Goal: Communication & Community: Answer question/provide support

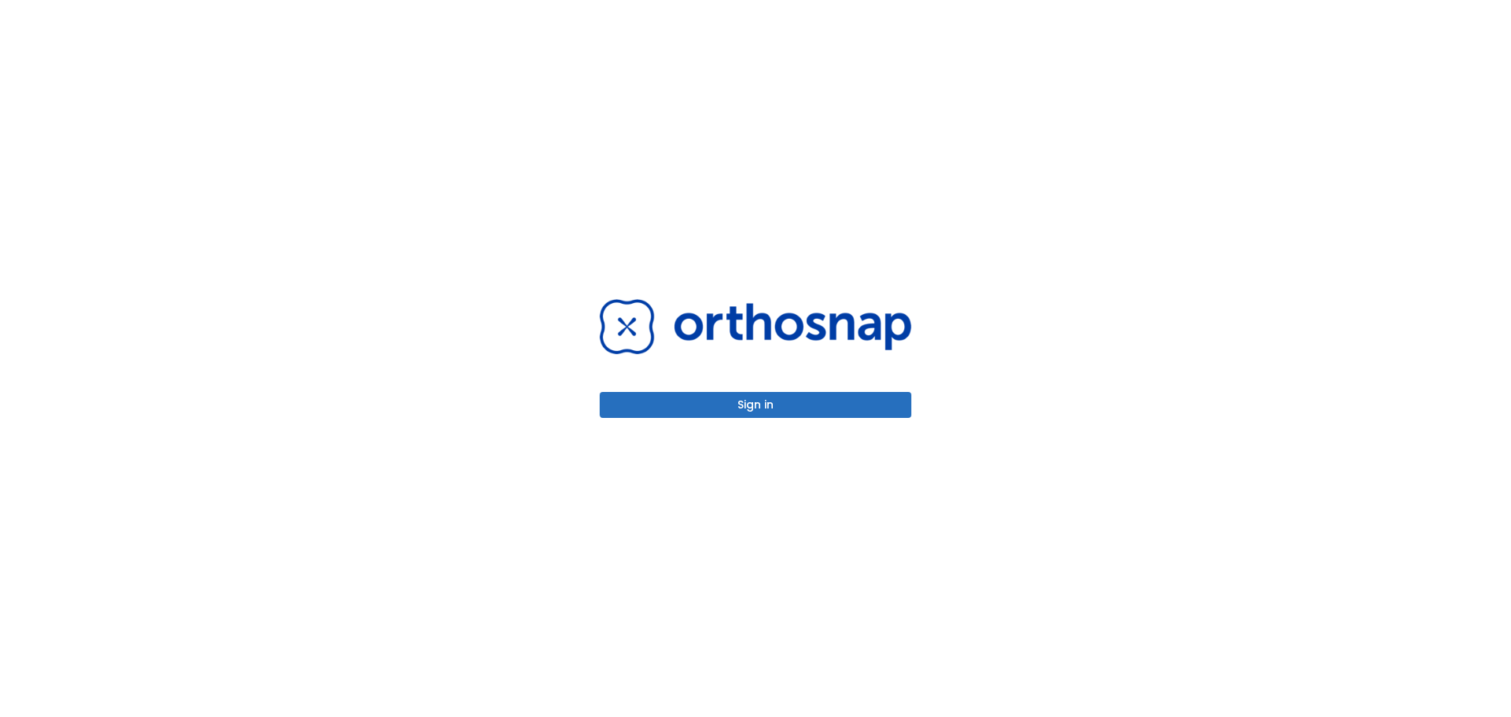
click at [753, 407] on button "Sign in" at bounding box center [756, 405] width 312 height 26
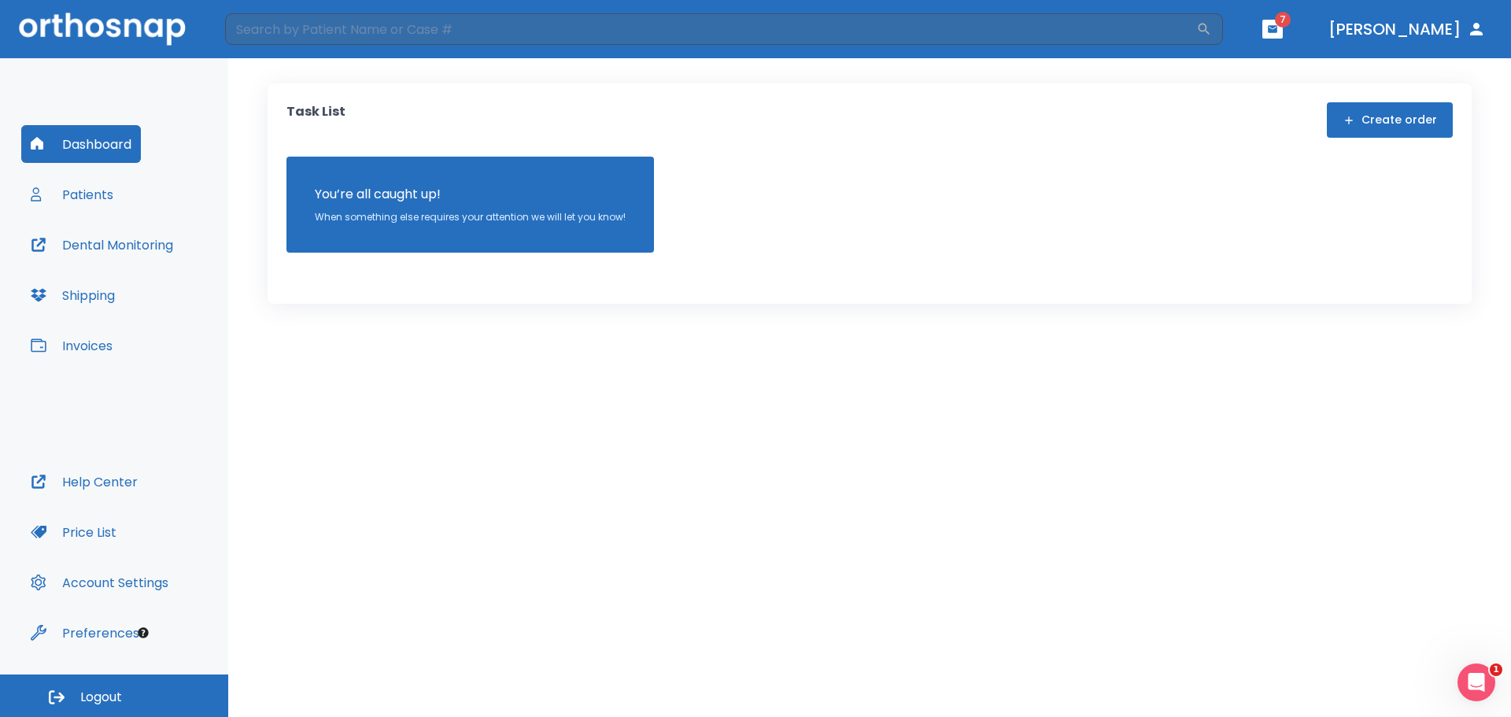
click at [84, 193] on button "Patients" at bounding box center [72, 195] width 102 height 38
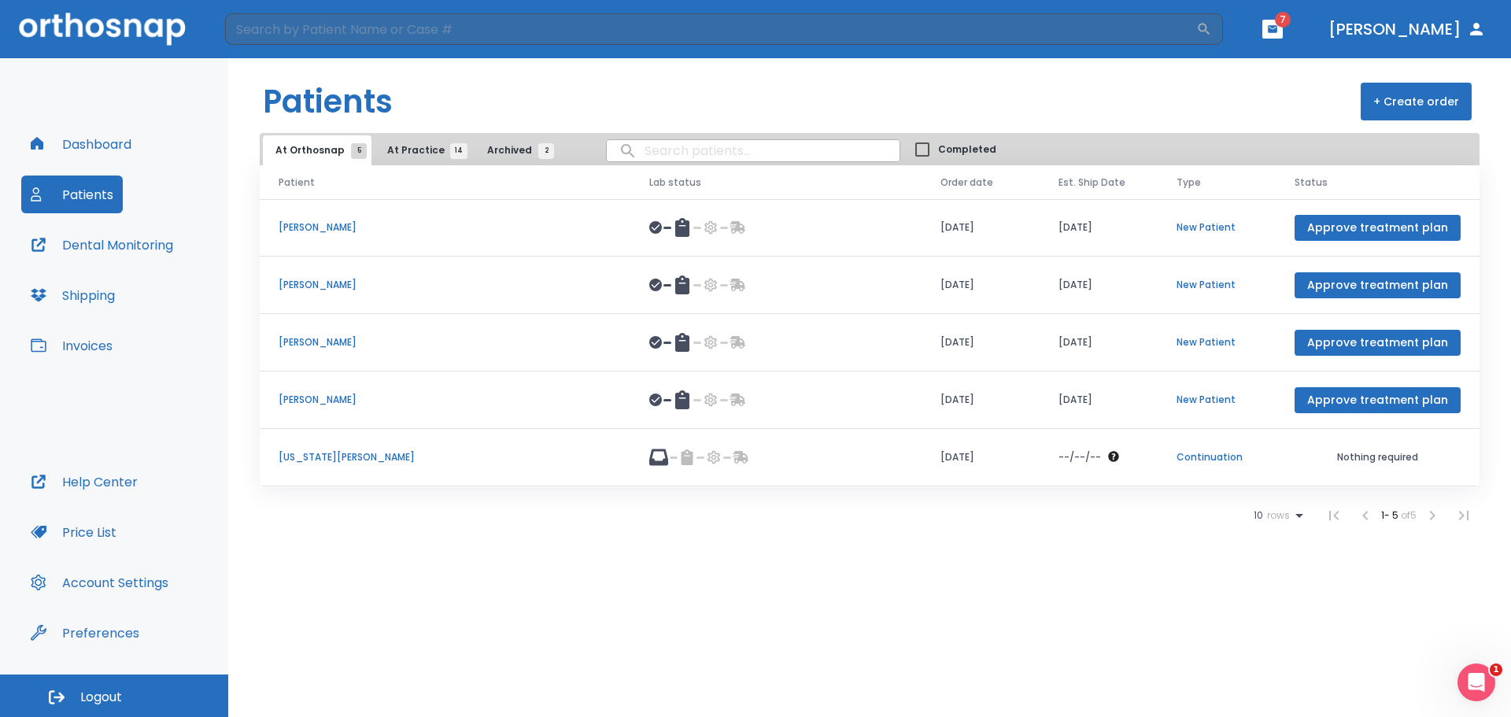
click at [416, 151] on span "At Practice 14" at bounding box center [423, 150] width 72 height 14
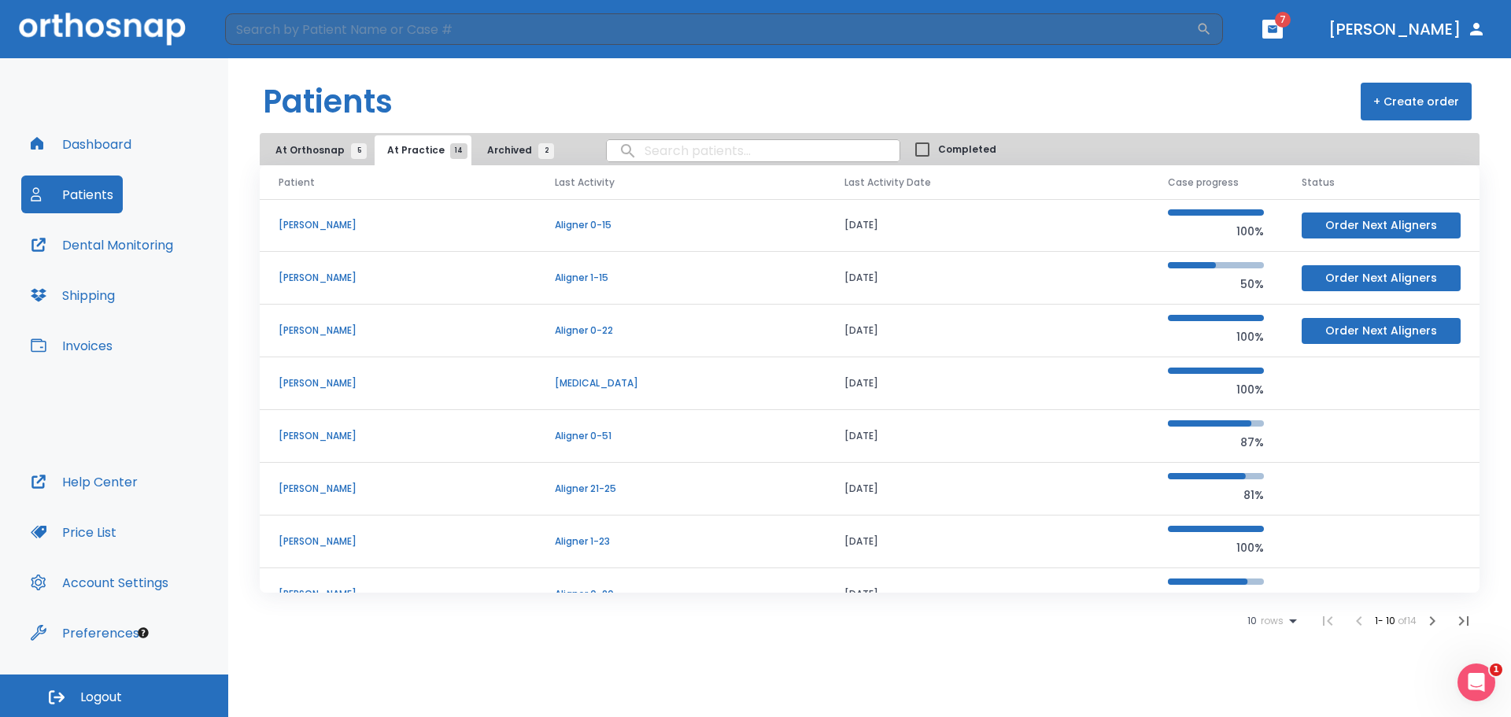
click at [298, 150] on span "At Orthosnap 5" at bounding box center [317, 150] width 83 height 14
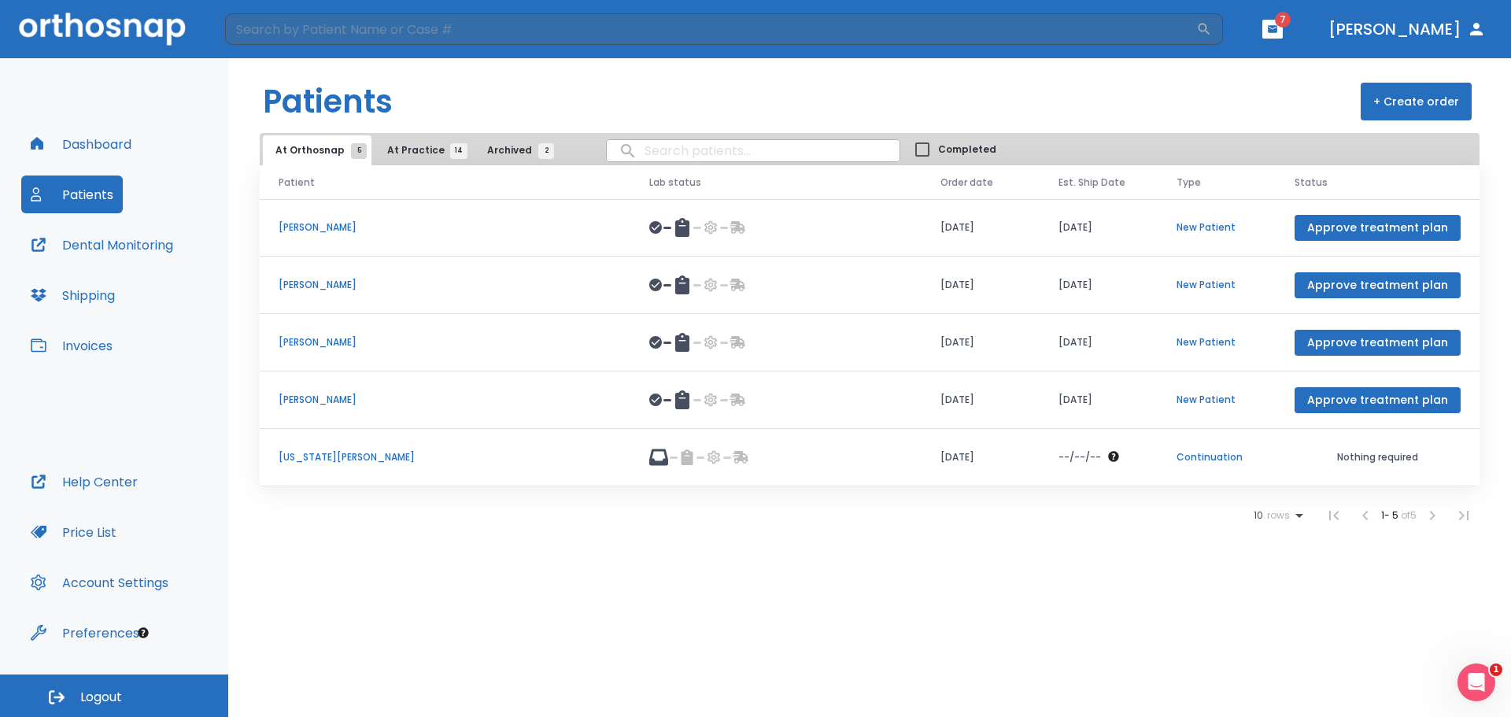
click at [312, 456] on p "[US_STATE][PERSON_NAME]" at bounding box center [445, 457] width 333 height 14
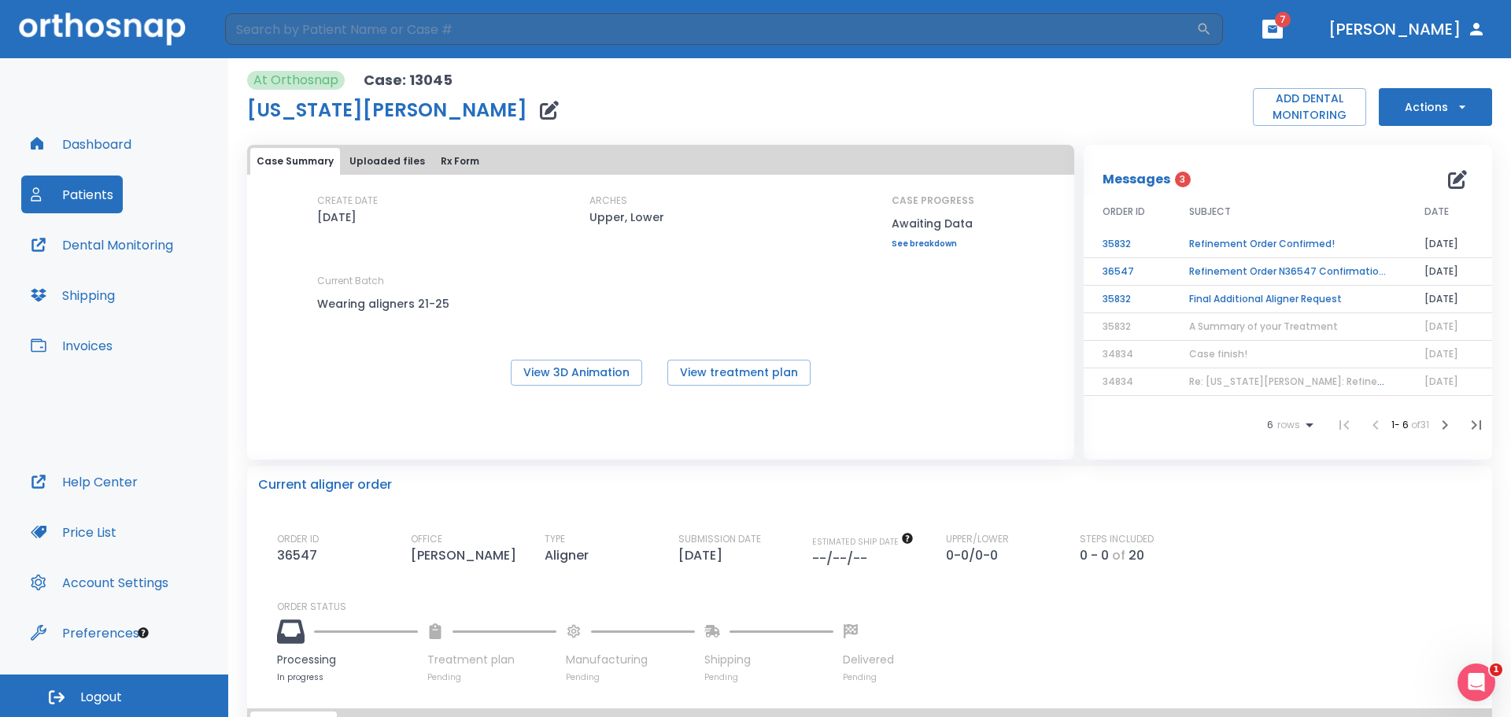
click at [1279, 295] on td "Final Additional Aligner Request" at bounding box center [1287, 300] width 235 height 28
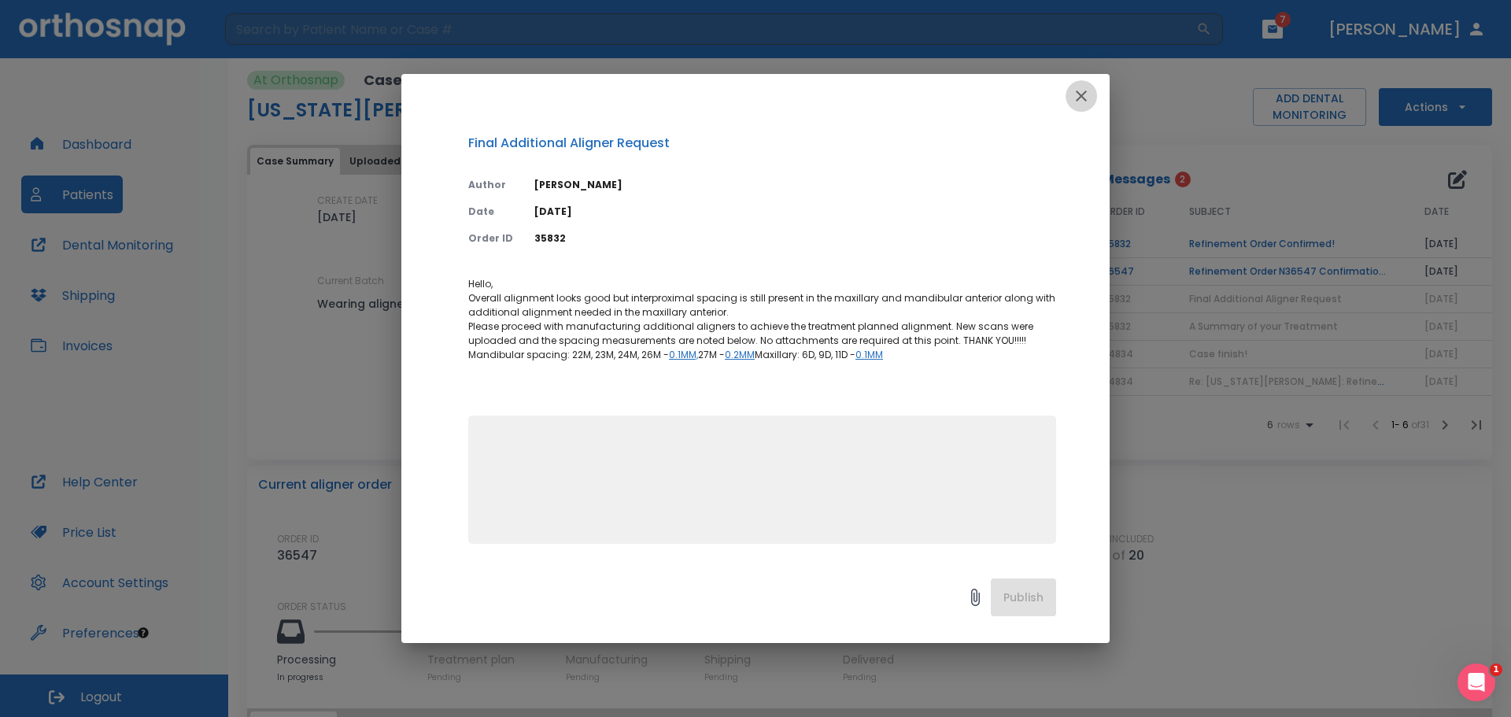
drag, startPoint x: 1082, startPoint y: 98, endPoint x: 1090, endPoint y: 115, distance: 19.4
click at [1080, 100] on icon "button" at bounding box center [1081, 96] width 19 height 19
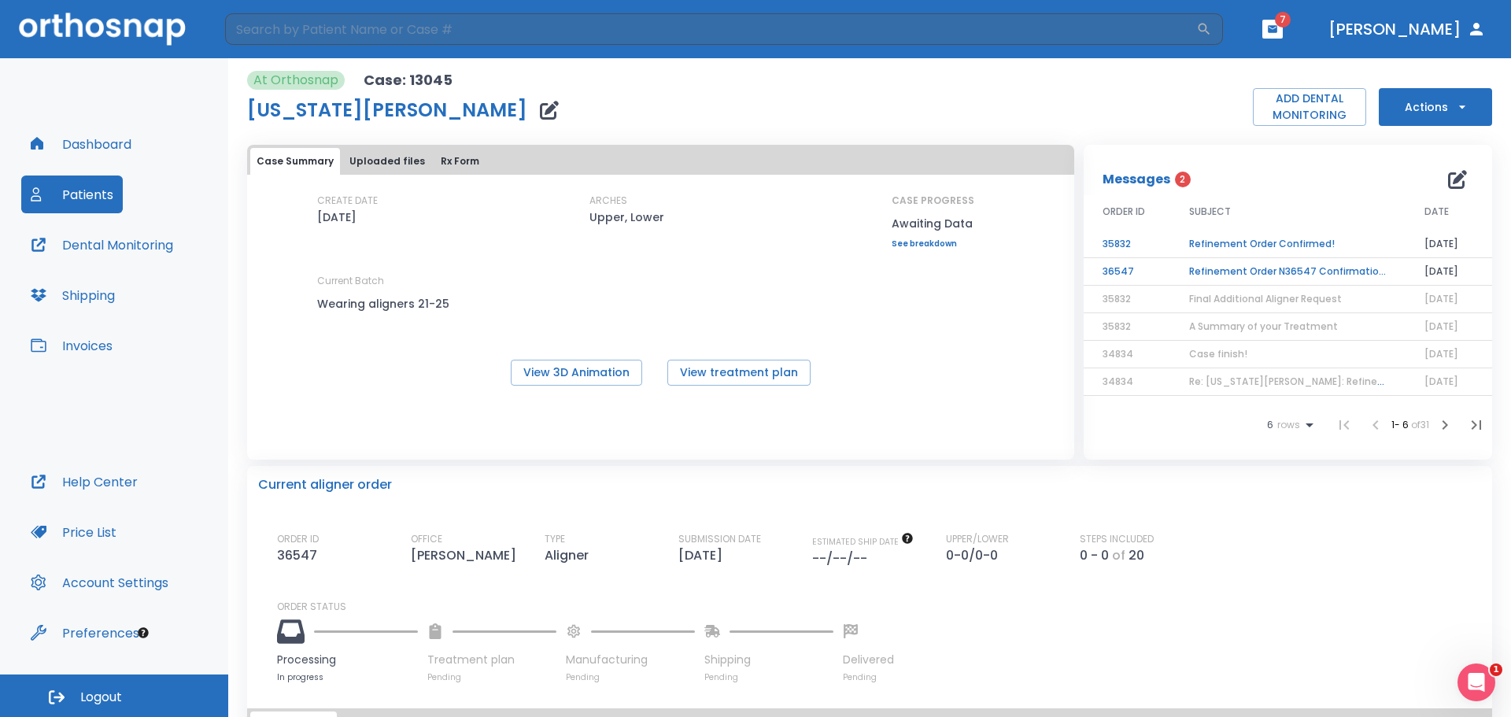
click at [1243, 270] on td "Refinement Order N36547 Confirmation!" at bounding box center [1287, 272] width 235 height 28
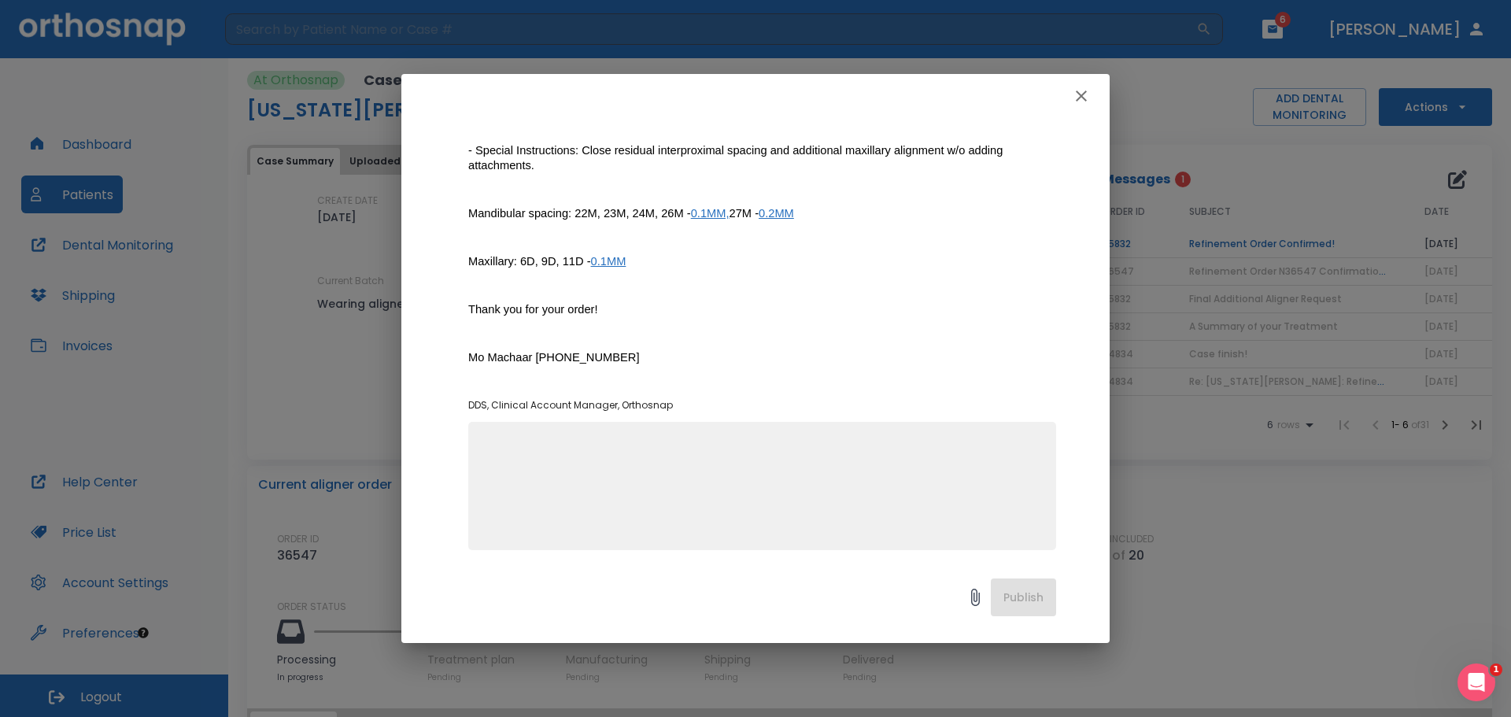
scroll to position [357, 0]
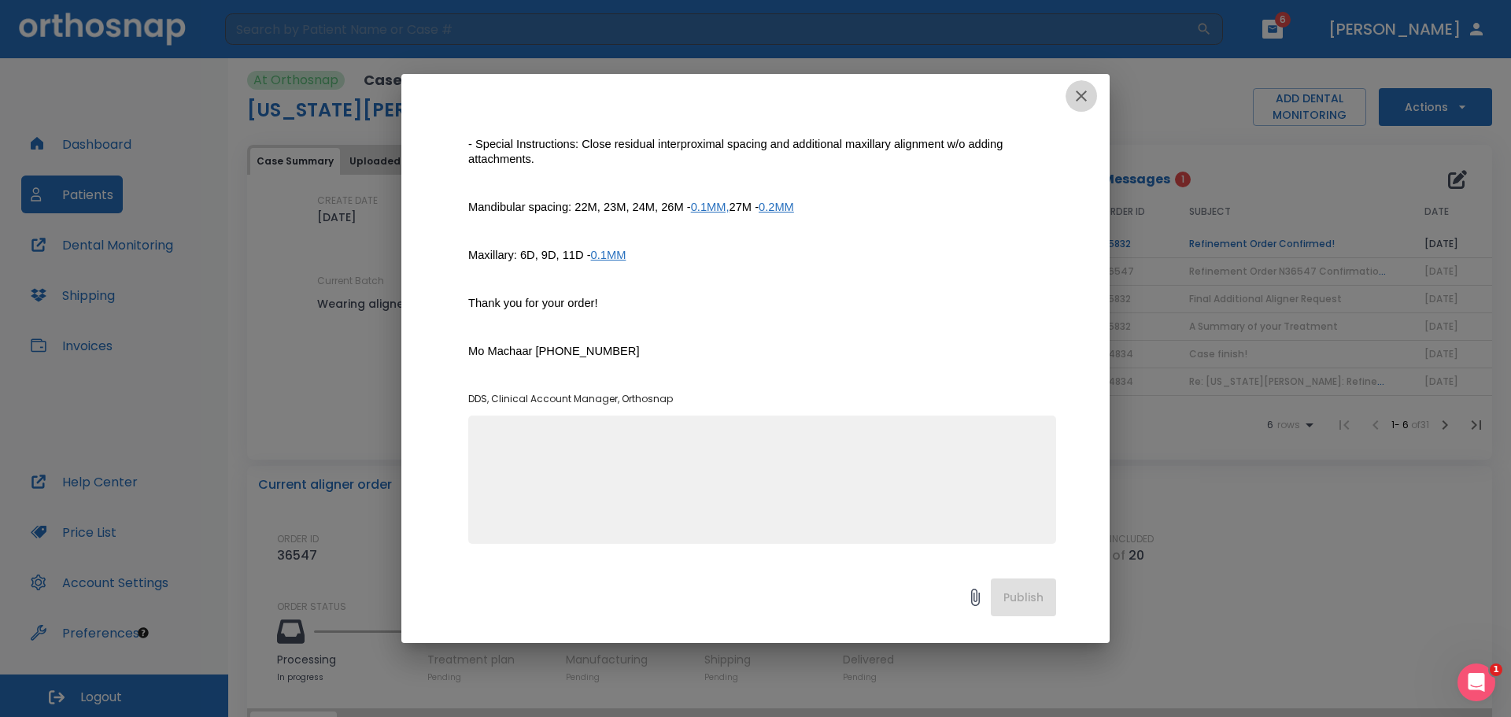
click at [1082, 91] on icon "button" at bounding box center [1081, 96] width 19 height 19
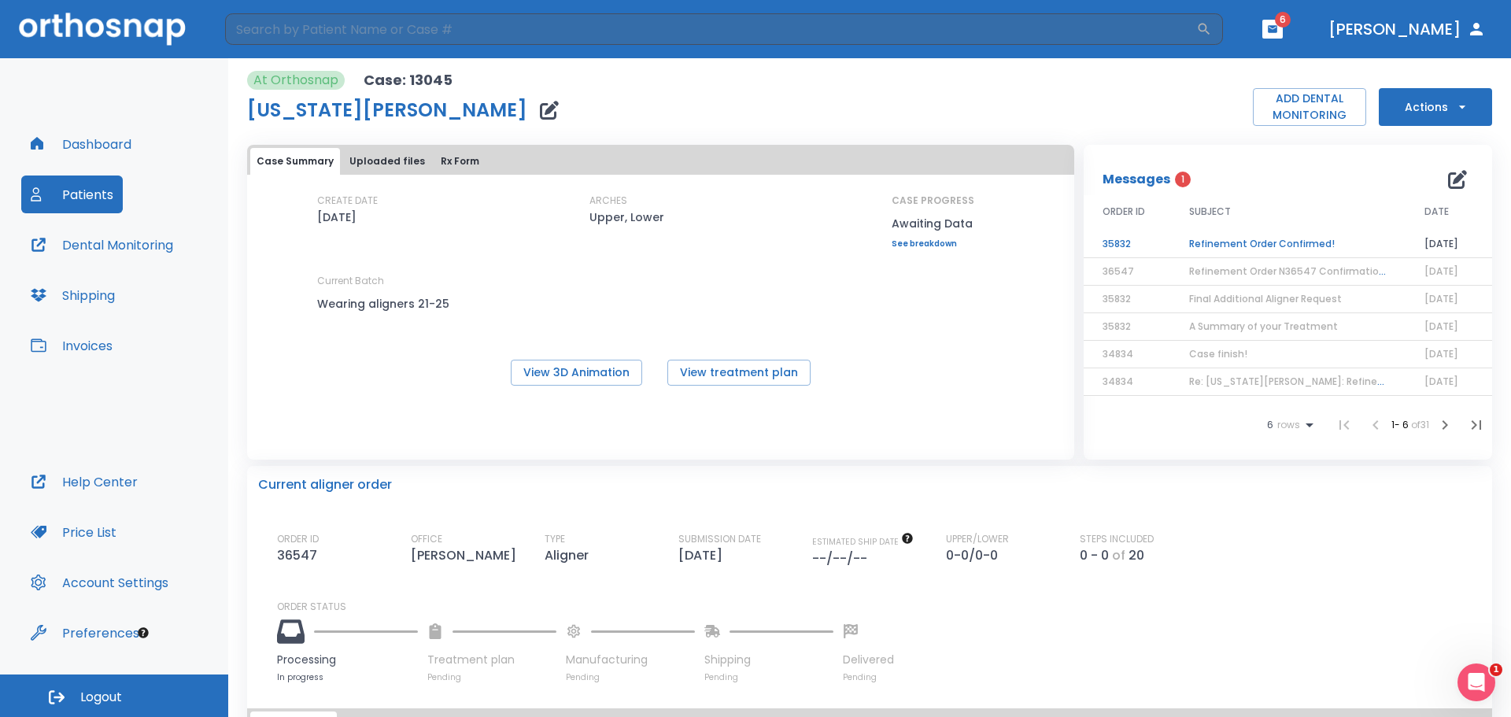
click at [1209, 243] on td "Refinement Order Confirmed!" at bounding box center [1287, 245] width 235 height 28
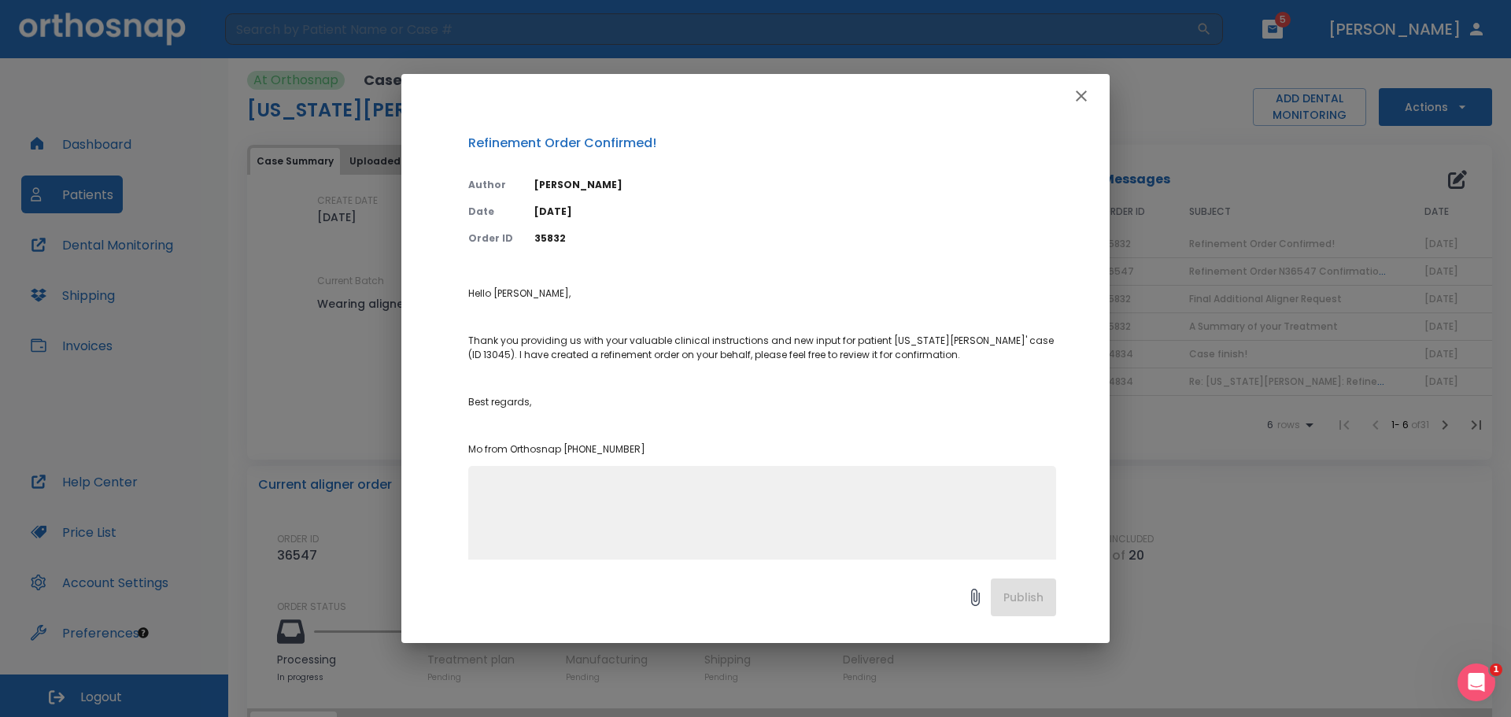
click at [1085, 102] on icon "button" at bounding box center [1081, 96] width 19 height 19
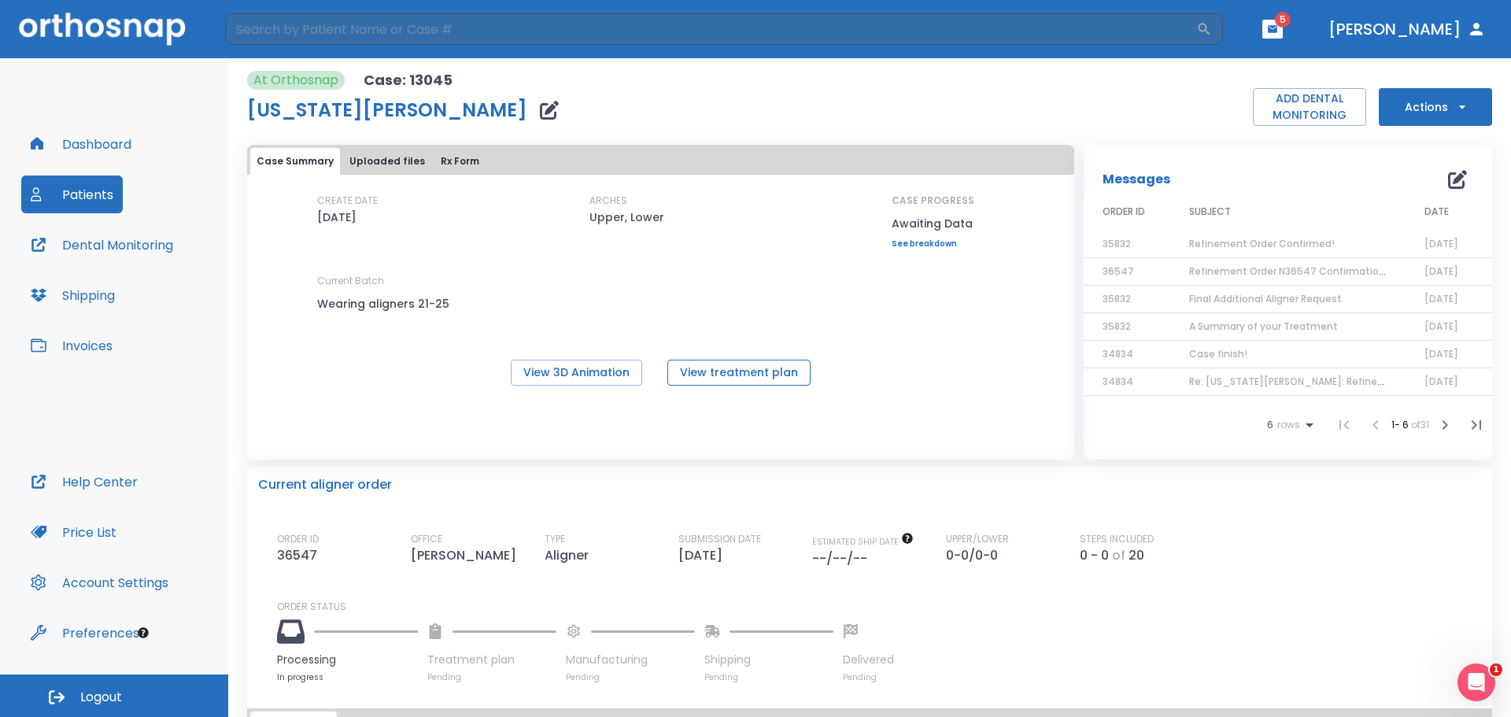
click at [733, 368] on button "View treatment plan" at bounding box center [739, 373] width 143 height 26
click at [602, 369] on button "View 3D Animation" at bounding box center [576, 373] width 131 height 26
click at [1259, 246] on span "Refinement Order Confirmed!" at bounding box center [1262, 243] width 146 height 13
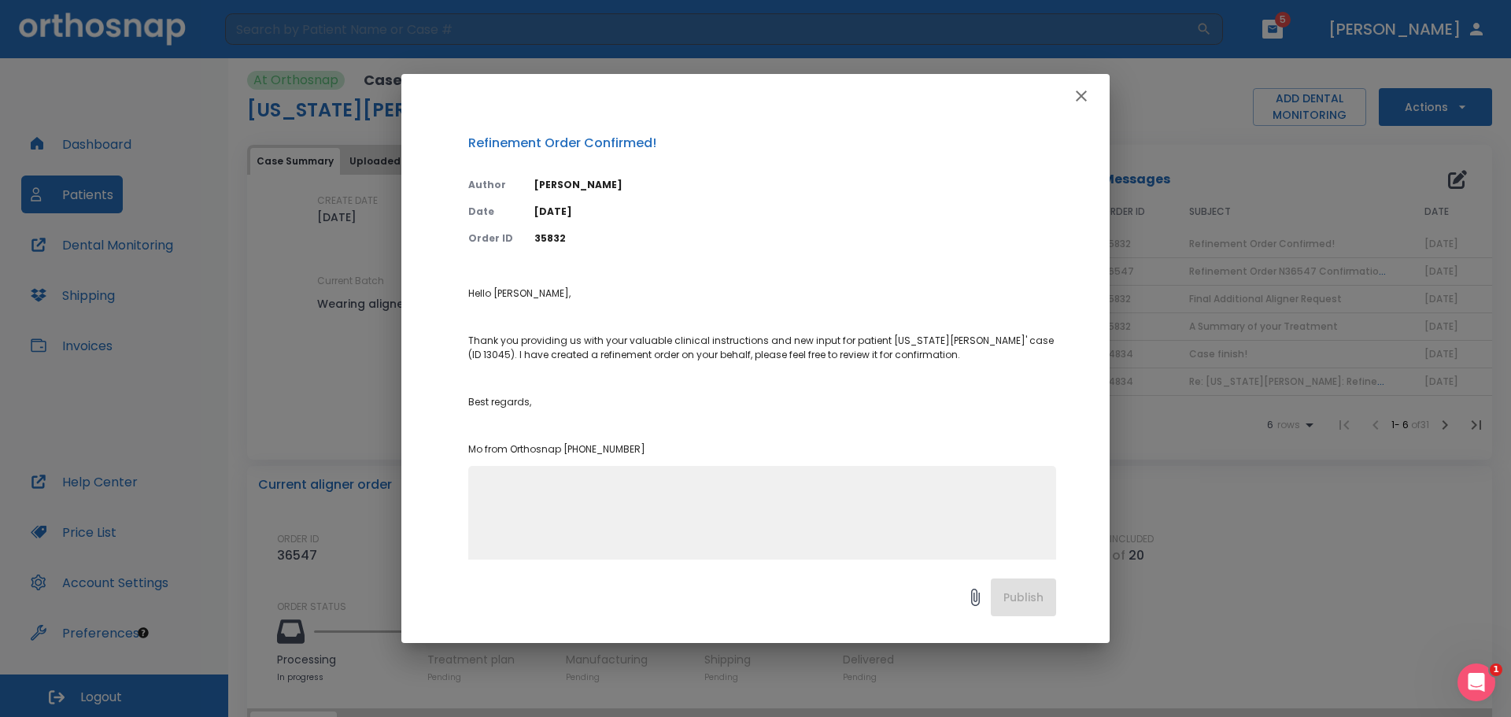
click at [523, 490] on textarea at bounding box center [762, 537] width 569 height 109
type textarea "a"
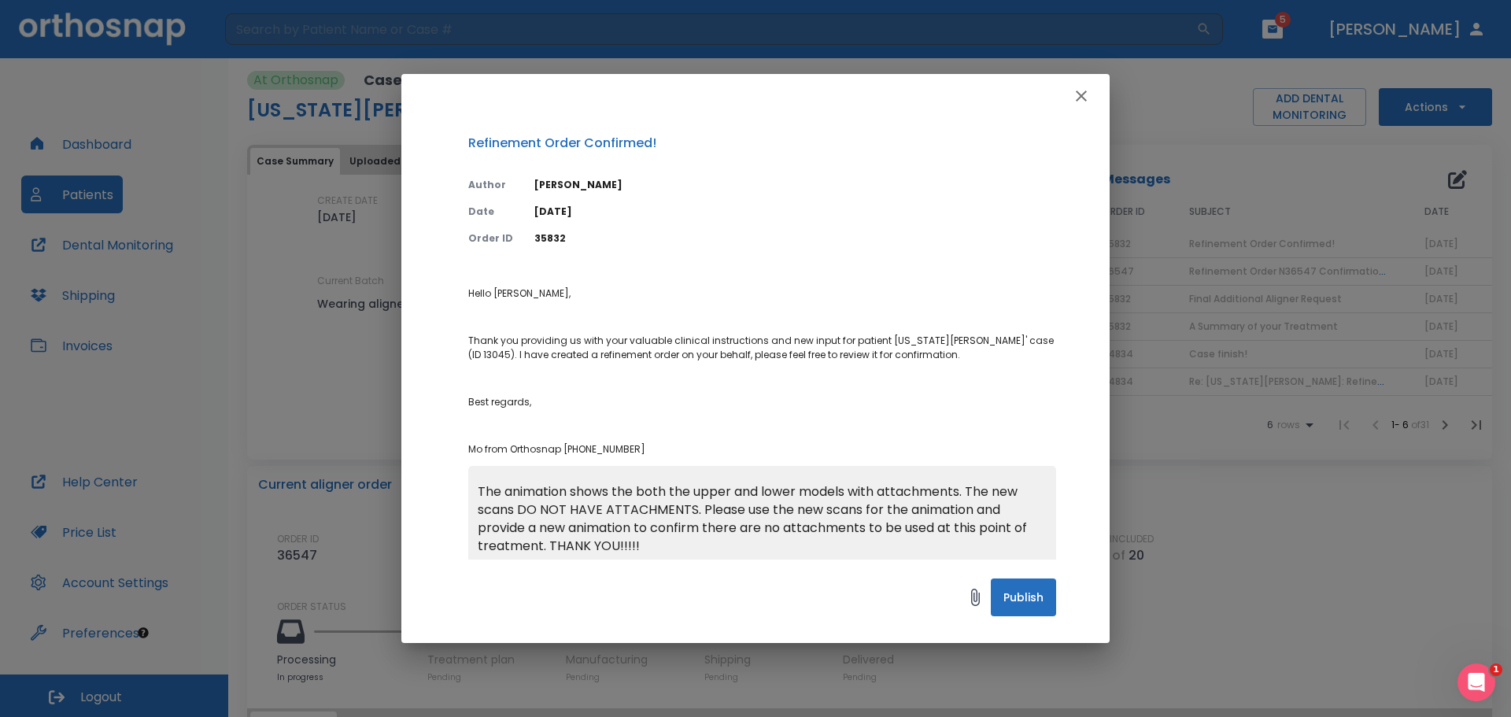
type textarea "The animation shows the both the upper and lower models with attachments. The n…"
click at [1015, 599] on button "Publish" at bounding box center [1023, 598] width 65 height 38
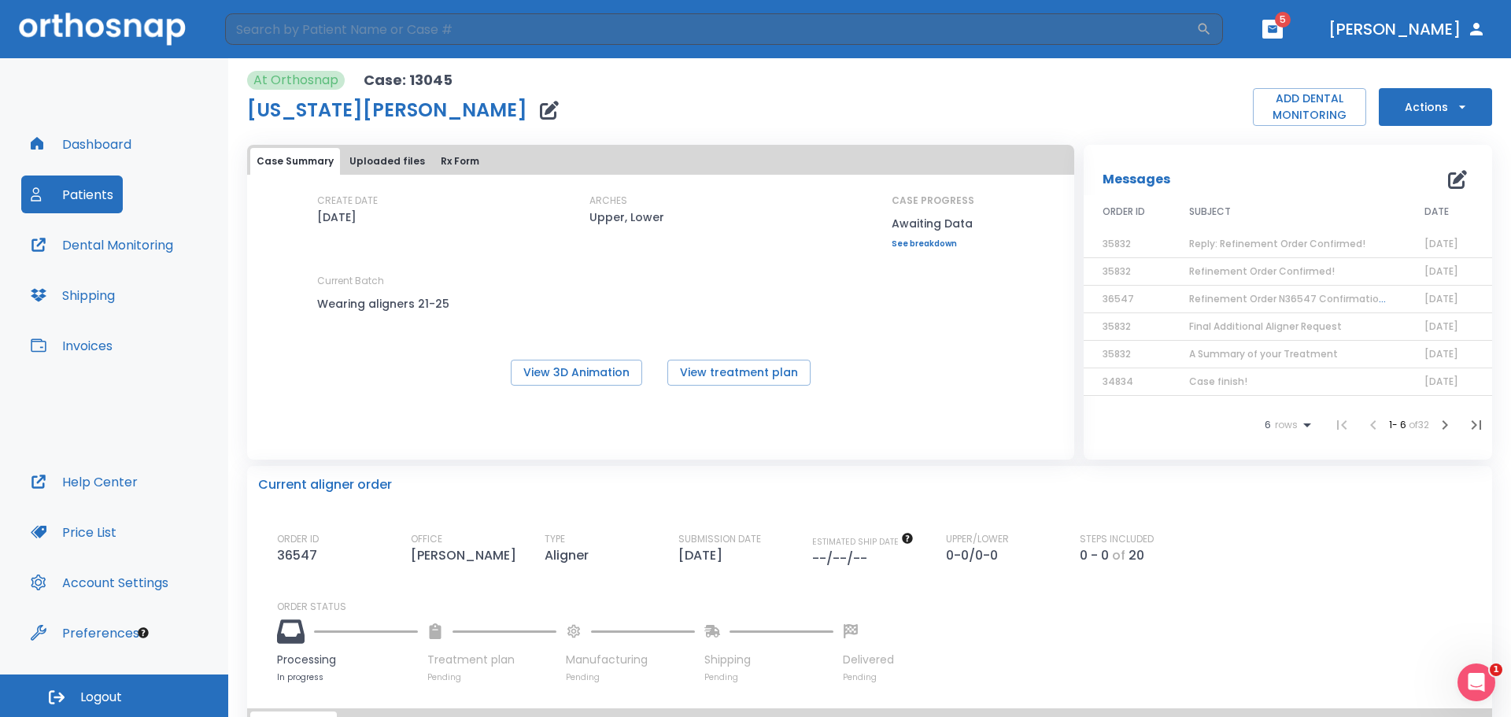
click at [1267, 247] on span "Reply: Refinement Order Confirmed!" at bounding box center [1277, 243] width 176 height 13
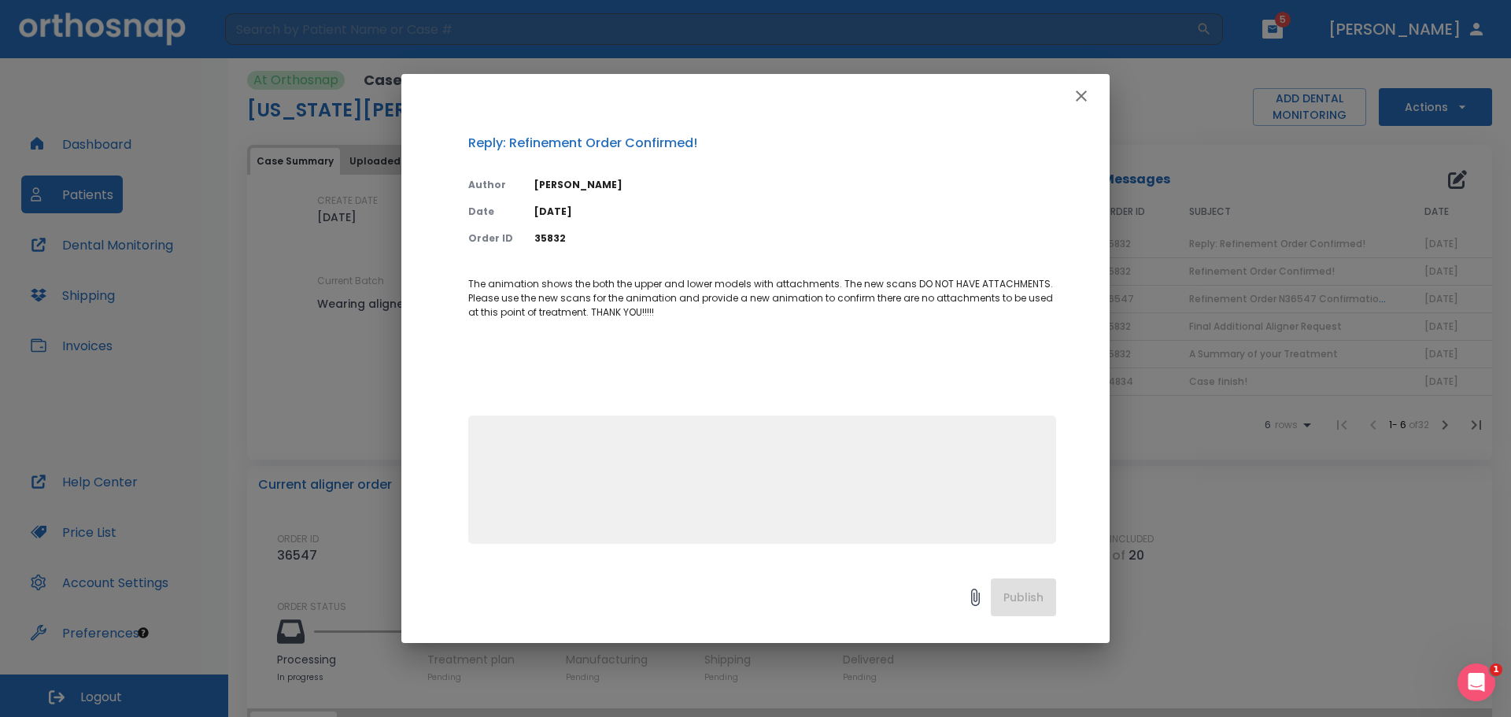
click at [1078, 101] on icon "button" at bounding box center [1081, 96] width 19 height 19
